Goal: Task Accomplishment & Management: Manage account settings

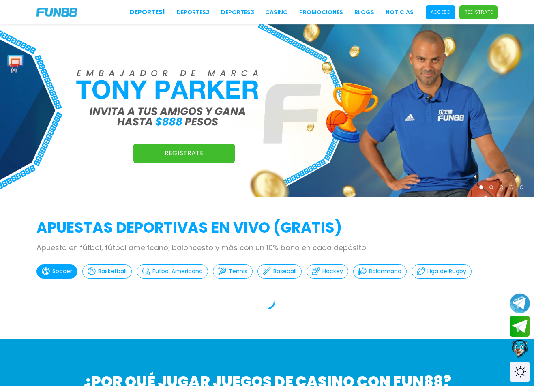
click at [431, 15] on p "Acceso" at bounding box center [441, 12] width 20 height 7
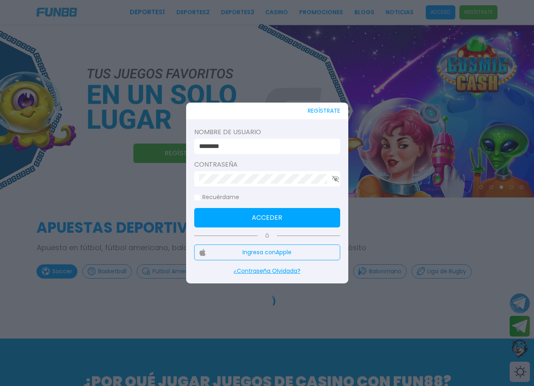
click at [294, 86] on div at bounding box center [267, 193] width 534 height 386
click at [257, 221] on h2 "APUESTAS DEPORTIVAS EN VIVO (gratis)" at bounding box center [267, 228] width 461 height 22
click at [256, 220] on h2 "APUESTAS DEPORTIVAS EN VIVO (gratis)" at bounding box center [267, 228] width 461 height 22
click at [253, 217] on h2 "APUESTAS DEPORTIVAS EN VIVO (gratis)" at bounding box center [267, 228] width 461 height 22
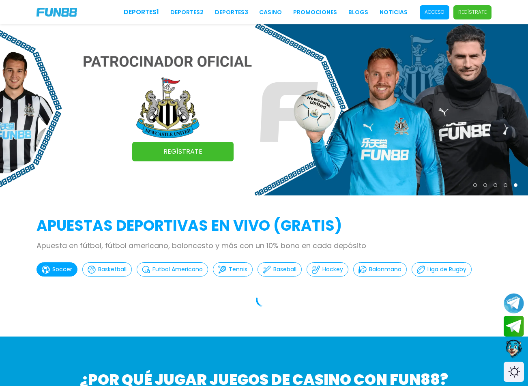
click at [439, 17] on span "Acceso" at bounding box center [435, 12] width 30 height 14
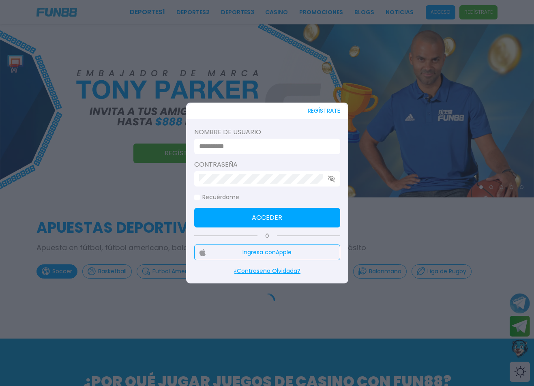
type input "********"
click at [257, 210] on button "Acceder" at bounding box center [267, 217] width 146 height 19
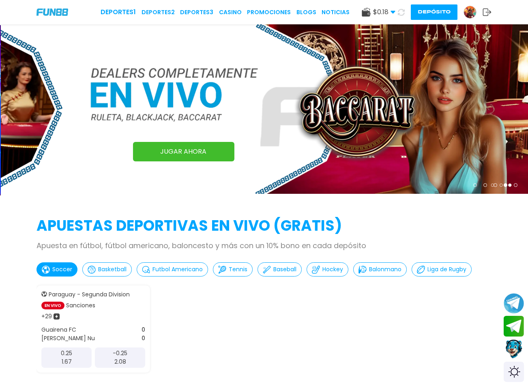
click at [396, 12] on button at bounding box center [401, 12] width 12 height 12
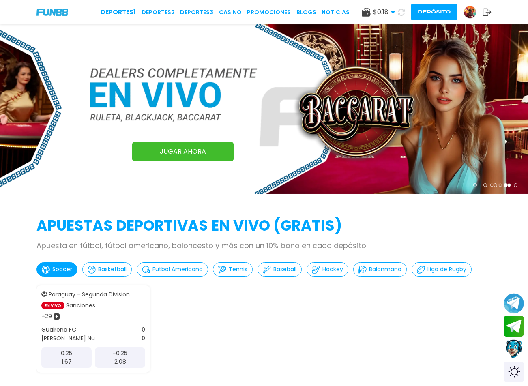
click at [492, 16] on div "Deportes 1 Deportes 2 Deportes 3 CASINO Promociones BLOGS NOTICIAS $ 0.18 Diner…" at bounding box center [264, 12] width 528 height 24
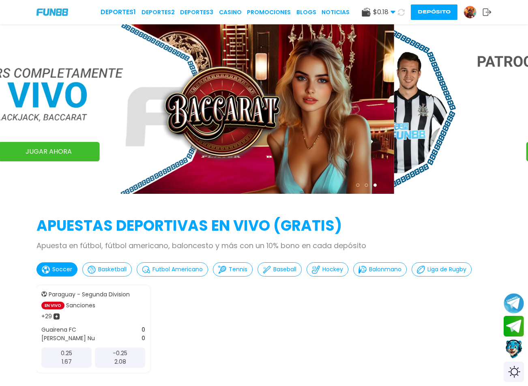
click at [485, 9] on use at bounding box center [487, 12] width 9 height 7
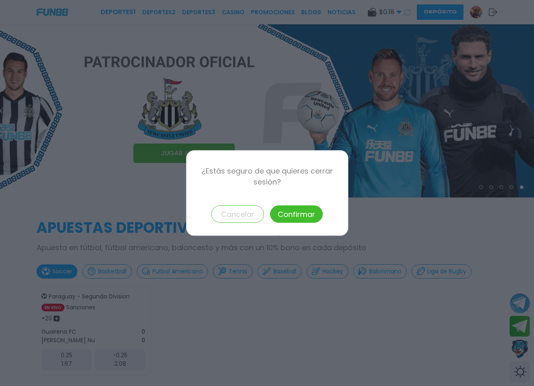
click at [301, 211] on button "Confirmar" at bounding box center [296, 214] width 53 height 17
click at [301, 214] on button "Confirmar" at bounding box center [296, 214] width 53 height 17
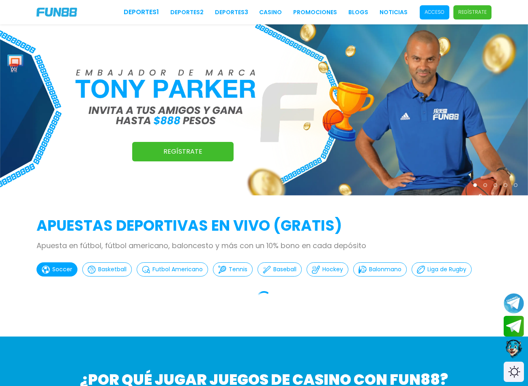
click at [433, 15] on p "Acceso" at bounding box center [435, 12] width 20 height 7
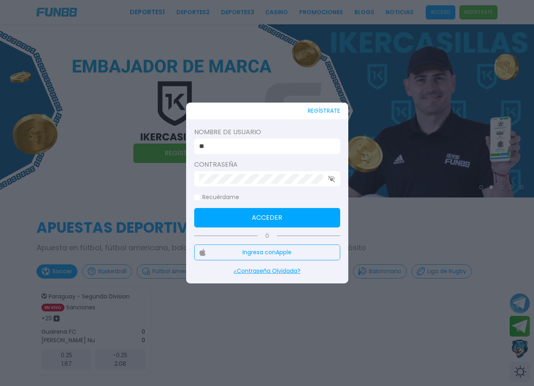
type input "*"
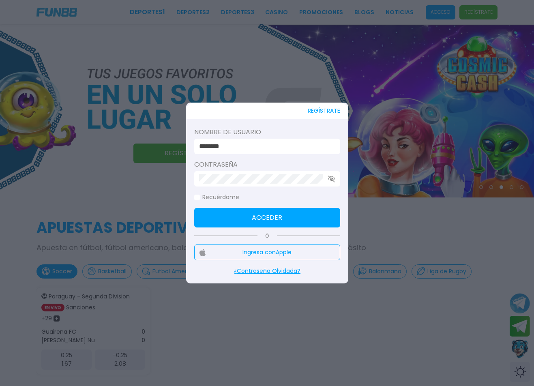
click at [248, 214] on button "Acceder" at bounding box center [267, 217] width 146 height 19
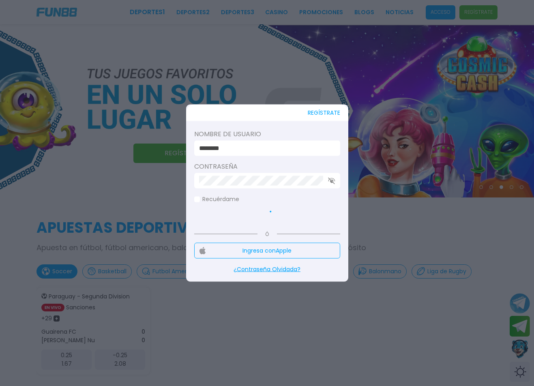
type input "********"
